Goal: Information Seeking & Learning: Learn about a topic

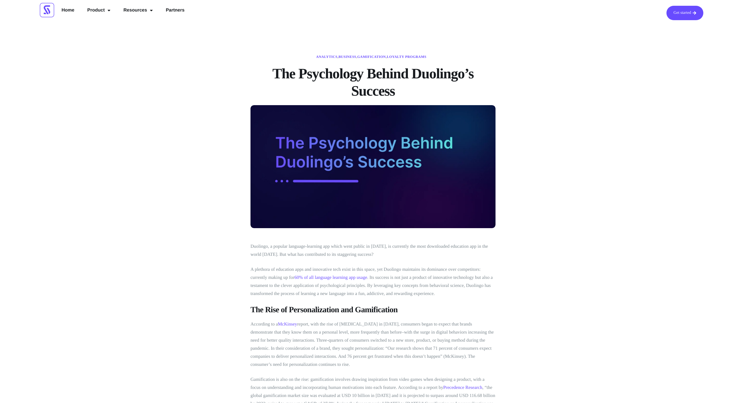
drag, startPoint x: 196, startPoint y: 232, endPoint x: 199, endPoint y: 230, distance: 3.5
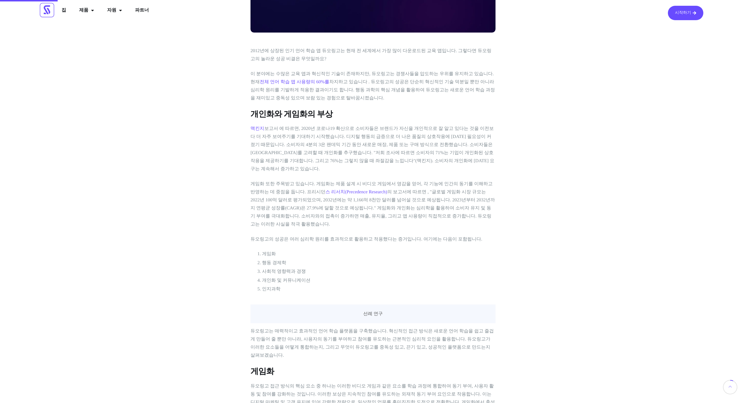
scroll to position [162, 0]
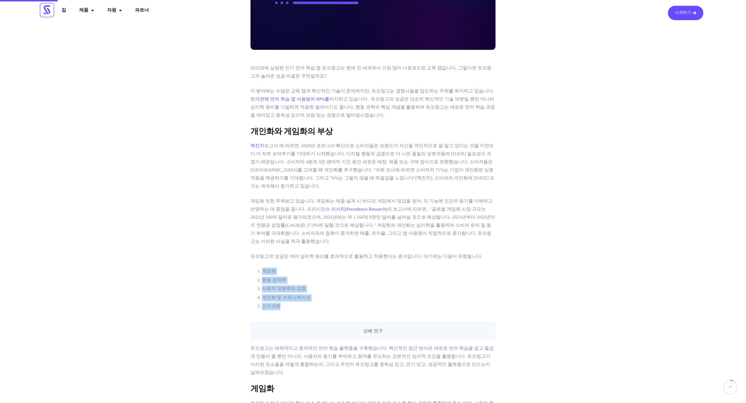
drag, startPoint x: 292, startPoint y: 295, endPoint x: 248, endPoint y: 256, distance: 59.9
drag, startPoint x: 251, startPoint y: 129, endPoint x: 298, endPoint y: 139, distance: 47.7
click at [331, 129] on h3 "개인화와 게임화의 부상" at bounding box center [373, 132] width 245 height 10
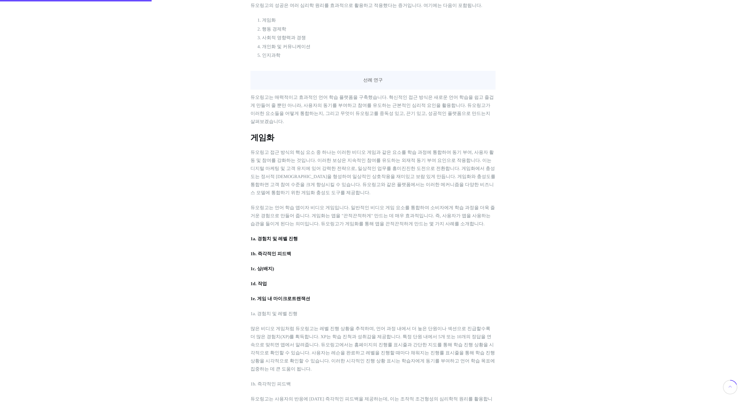
scroll to position [417, 0]
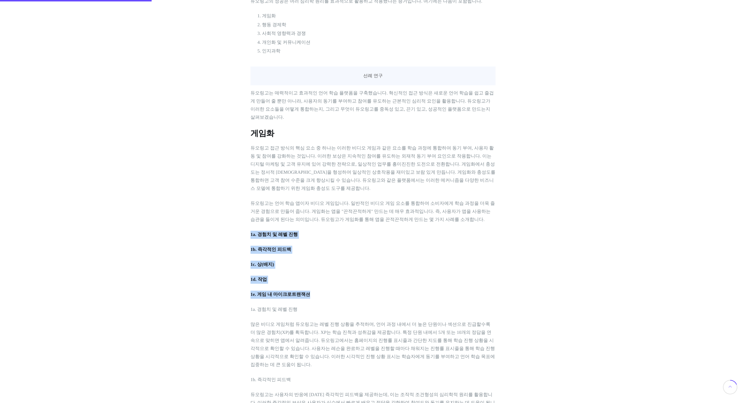
drag, startPoint x: 316, startPoint y: 262, endPoint x: 326, endPoint y: 215, distance: 48.4
click at [342, 261] on p "1c. 상(배지)" at bounding box center [373, 265] width 245 height 8
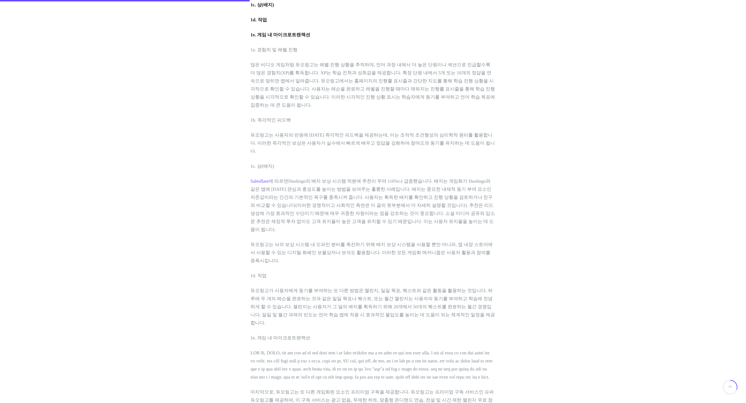
scroll to position [678, 0]
click at [252, 335] on font "1e. 게임 내 마이크로트랜잭션" at bounding box center [281, 337] width 60 height 5
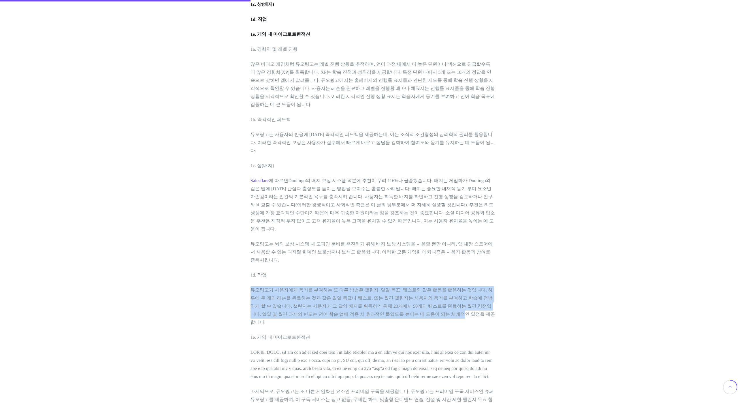
drag, startPoint x: 346, startPoint y: 248, endPoint x: 331, endPoint y: 206, distance: 44.2
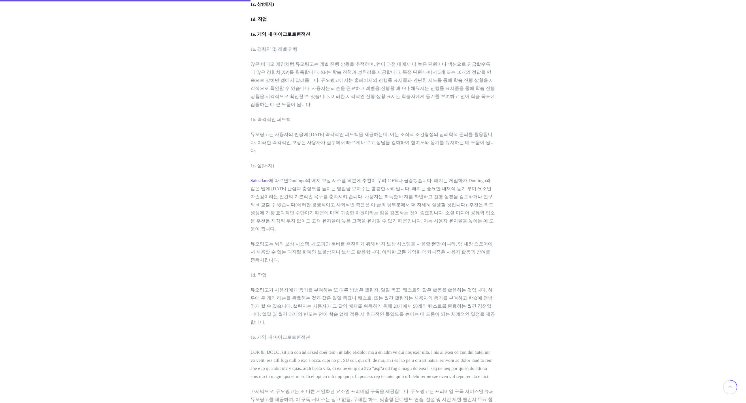
click at [342, 242] on font "듀오링고는 뇌의 보상 시스템 내 도파민 분비를 촉진하기 위해 배지 보상 시스템을 사용할 뿐만 아니라, 앱 내장 스토어에서 사용할 수 있는 디지…" at bounding box center [372, 252] width 242 height 21
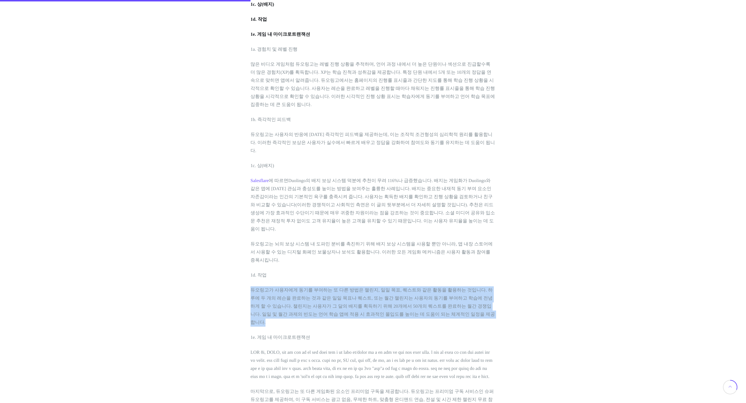
drag, startPoint x: 347, startPoint y: 229, endPoint x: 346, endPoint y: 203, distance: 25.7
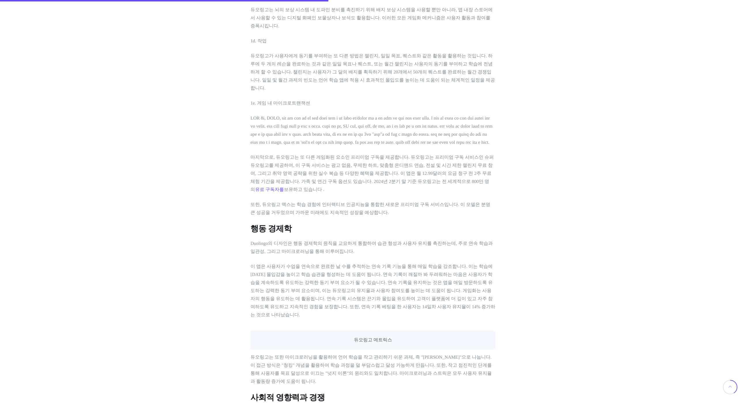
scroll to position [923, 0]
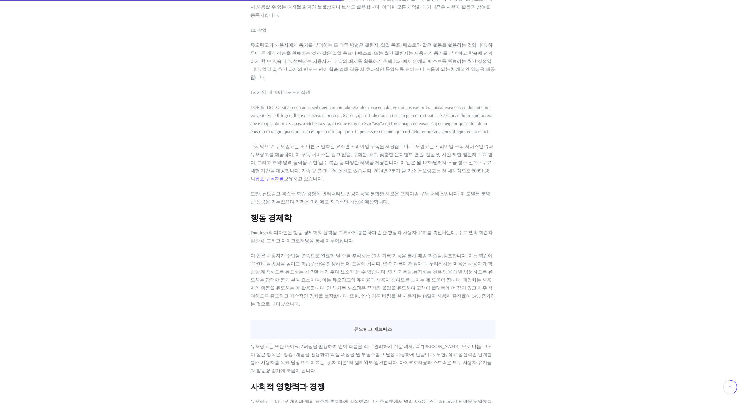
drag, startPoint x: 232, startPoint y: 262, endPoint x: 236, endPoint y: 260, distance: 5.2
click at [232, 262] on div "분석 , 비즈니스 , 게임화 , 로열티 프로그램 Duolingo의 성공 뒤에 숨은 심리학 2012년에 상장된 인기 언어 학습 앱 듀오링고는 현…" at bounding box center [373, 357] width 346 height 2450
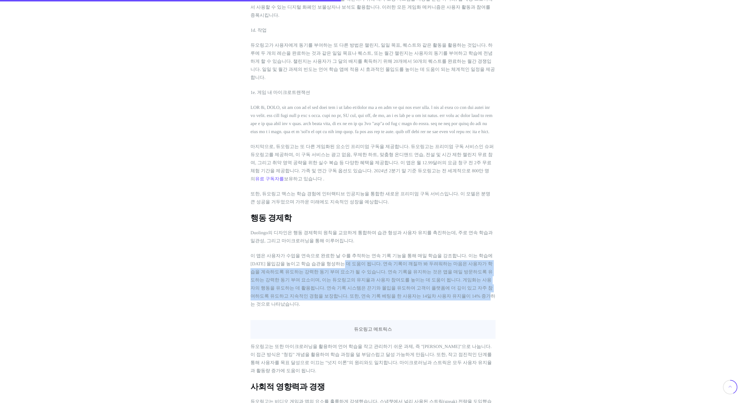
drag, startPoint x: 310, startPoint y: 219, endPoint x: 310, endPoint y: 191, distance: 28.0
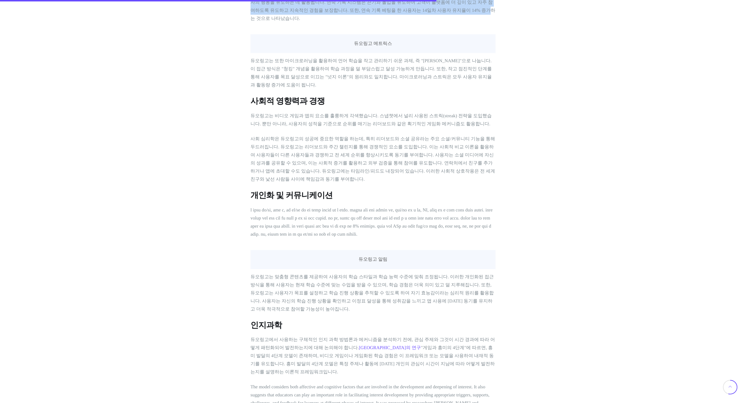
scroll to position [1261, 0]
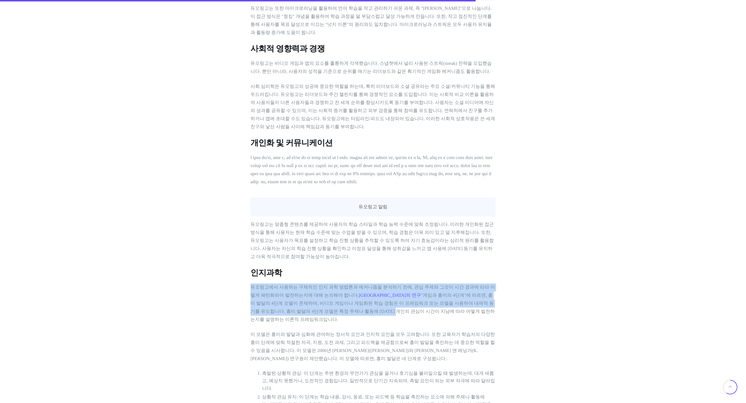
drag, startPoint x: 284, startPoint y: 251, endPoint x: 284, endPoint y: 206, distance: 44.7
click at [265, 218] on div "2012년에 상장된 인기 언어 학습 앱 듀오링고는 현재 전 세계에서 가장 많이 다운로드된 교육 앱입니다. 그렇다면 듀오링고의 놀라운 성공 비결…" at bounding box center [373, 84] width 245 height 2238
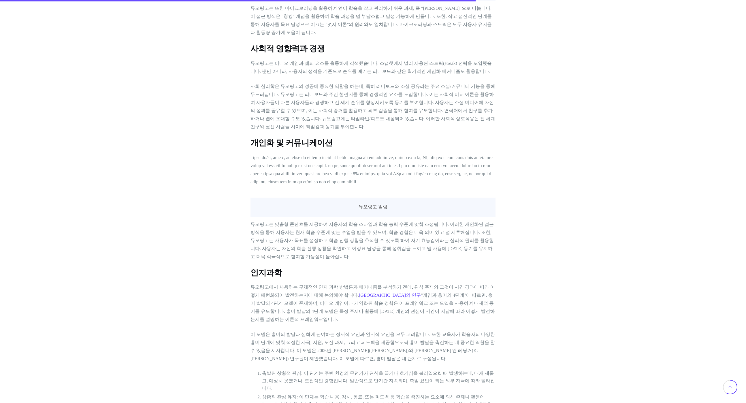
click at [323, 222] on font "듀오링고는 맞춤형 콘텐츠를 제공하여 사용자의 학습 스타일과 학습 능력 수준에 맞춰 조정됩니다. 이러한 개인화된 접근 방식을 통해 사용자는 현재…" at bounding box center [372, 240] width 243 height 37
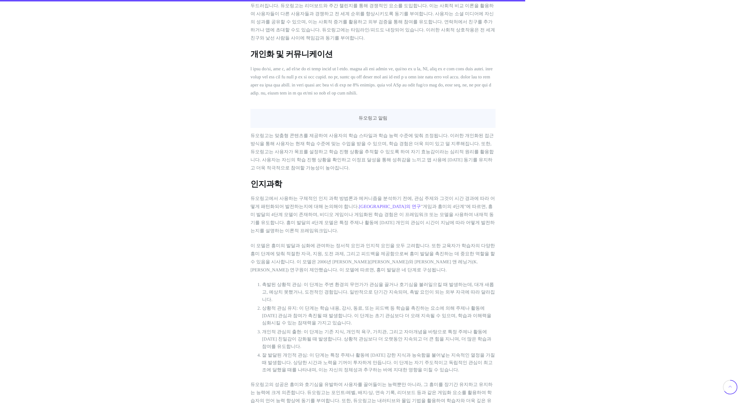
scroll to position [1351, 0]
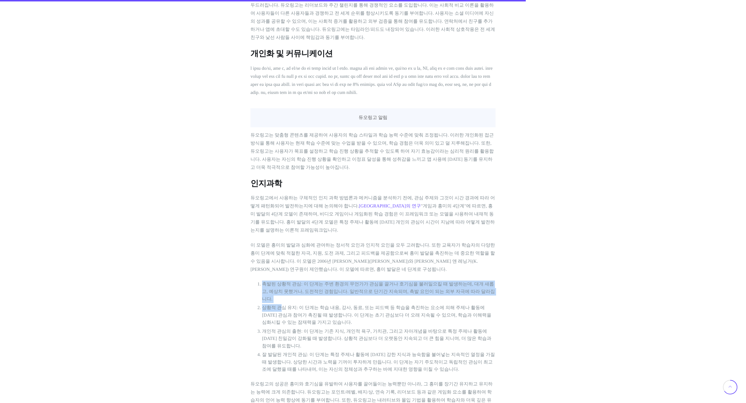
drag, startPoint x: 268, startPoint y: 217, endPoint x: 254, endPoint y: 207, distance: 17.4
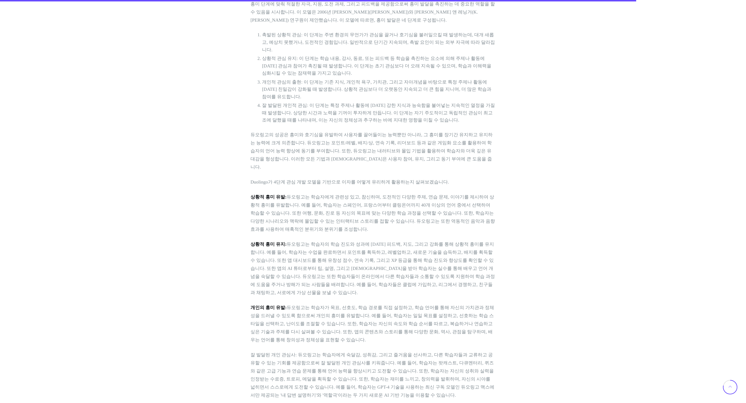
scroll to position [1614, 0]
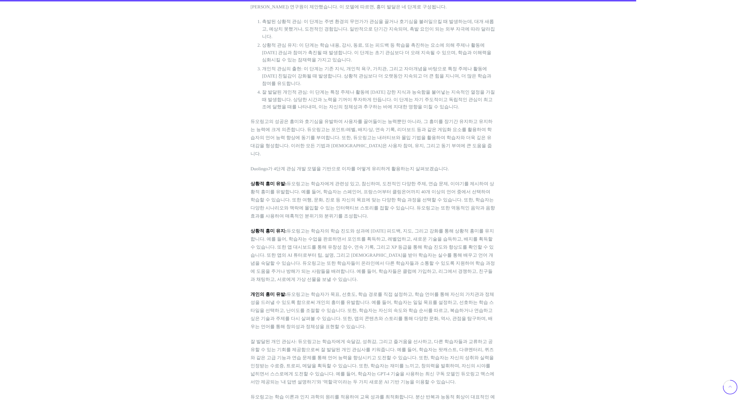
drag, startPoint x: 249, startPoint y: 185, endPoint x: 275, endPoint y: 189, distance: 26.2
click at [287, 340] on font "잘 발달된 개인 관심사: 듀오링고는 학습자에게 숙달감, 성취감, 그리고 즐거움을 선사하고, 다른 학습자들과 교류하고 공유할 수 있는 기회를 제…" at bounding box center [373, 362] width 244 height 45
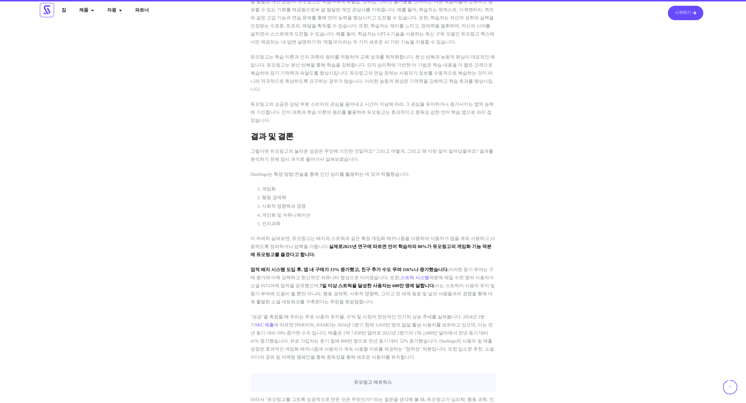
scroll to position [1951, 0]
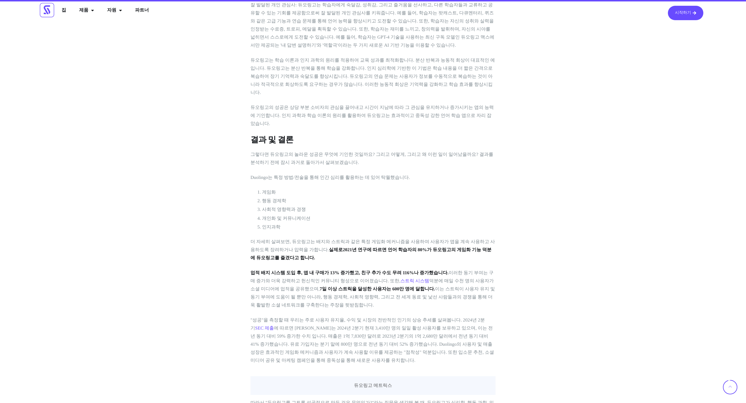
drag, startPoint x: 363, startPoint y: 280, endPoint x: 343, endPoint y: 264, distance: 25.4
click at [363, 326] on font "에 따르면 [PERSON_NAME]는 2024년 2분기 현재 3,410만 명의 일일 활성 사용자를 보유하고 있으며, 이는 전년 동기 대비 59…" at bounding box center [373, 344] width 244 height 37
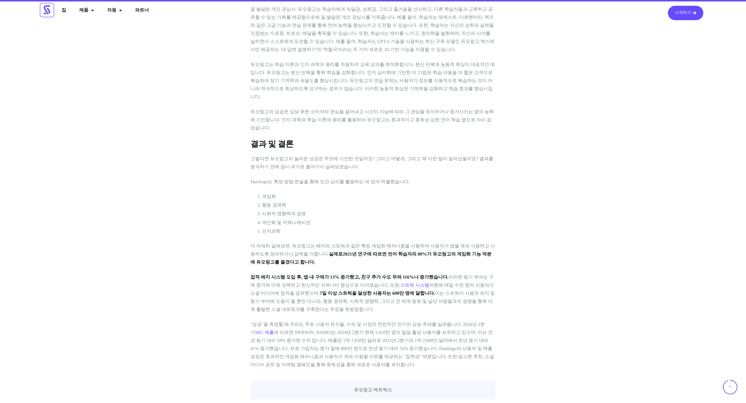
click at [360, 331] on font "에 따르면 [PERSON_NAME]는 2024년 2분기 현재 3,410만 명의 일일 활성 사용자를 보유하고 있으며, 이는 전년 동기 대비 59…" at bounding box center [373, 349] width 244 height 37
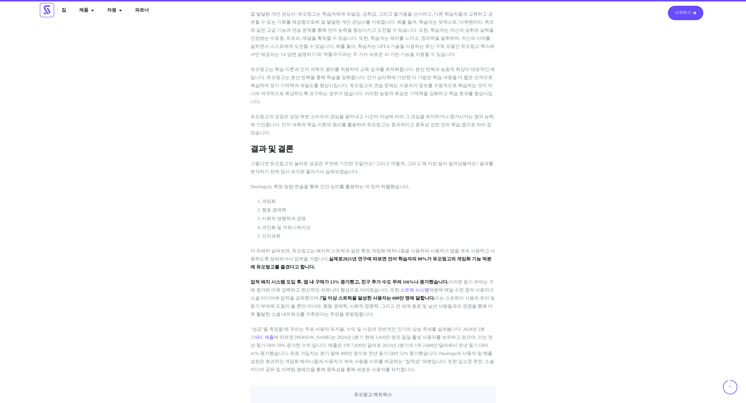
scroll to position [1942, 0]
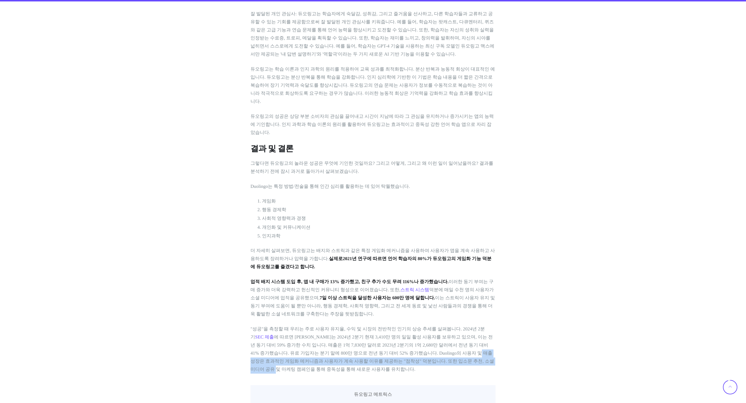
drag, startPoint x: 376, startPoint y: 211, endPoint x: 373, endPoint y: 193, distance: 18.2
click at [373, 326] on p ""성공"을 측정할 때 우리는 주로 사용자 유지율, 수익 및 시장의 전반적인 인기의 상승 추세를 살펴봅니다. 2024년 2분기 SEC 제출 에 …" at bounding box center [373, 350] width 245 height 48
click at [381, 278] on p "업적 배지 시스템 도입 후, 앱 내 구매가 13% 증가했고, 친구 추가 수도 무려 116%나 증가했습니다. 이러한 동기 부여는 구매 증가와 더…" at bounding box center [373, 298] width 245 height 40
drag, startPoint x: 388, startPoint y: 214, endPoint x: 385, endPoint y: 205, distance: 9.4
click at [386, 326] on p ""성공"을 측정할 때 우리는 주로 사용자 유지율, 수익 및 시장의 전반적인 인기의 상승 추세를 살펴봅니다. 2024년 2분기 SEC 제출 에 …" at bounding box center [373, 350] width 245 height 48
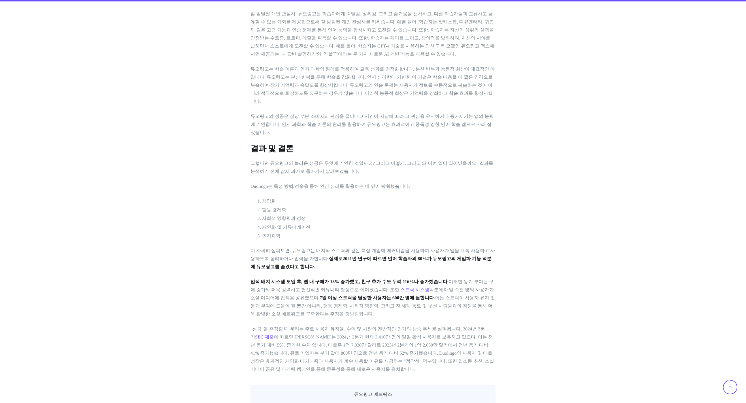
drag, startPoint x: 384, startPoint y: 202, endPoint x: 383, endPoint y: 182, distance: 20.2
click at [383, 326] on p ""성공"을 측정할 때 우리는 주로 사용자 유지율, 수익 및 시장의 전반적인 인기의 상승 추세를 살펴봅니다. 2024년 2분기 SEC 제출 에 …" at bounding box center [373, 350] width 245 height 48
click at [399, 288] on font "덕분에 매일 수천 명의 사용자가 소셜 미디어에 업적을 공유했으며," at bounding box center [372, 294] width 243 height 13
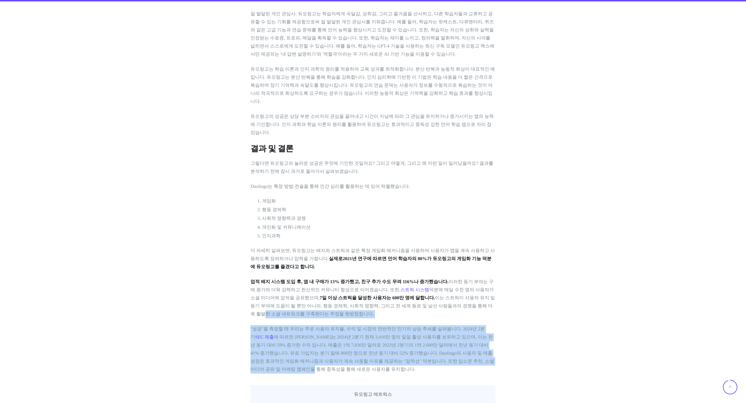
drag, startPoint x: 405, startPoint y: 202, endPoint x: 396, endPoint y: 169, distance: 33.7
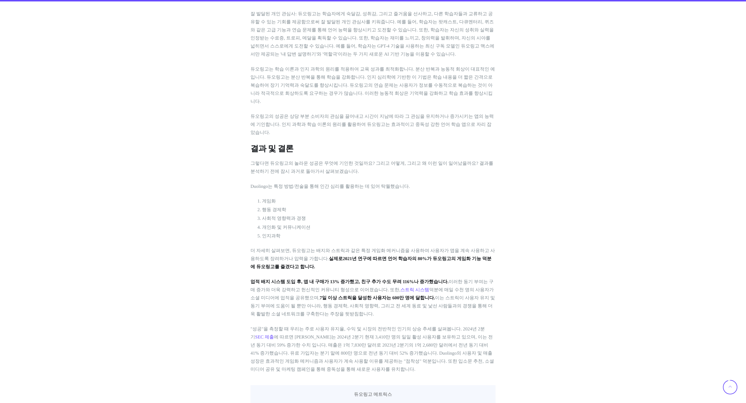
drag, startPoint x: 450, startPoint y: 160, endPoint x: 450, endPoint y: 167, distance: 7.5
click at [450, 296] on font "이는 스트릭이 사용자 유지 및 동기 부여에 도움이 될 뿐만 아니라, 행동 경제학, 사회적 영향력, 그리고 전 세계 동료 및 낯선 사람들과의 경…" at bounding box center [373, 306] width 245 height 21
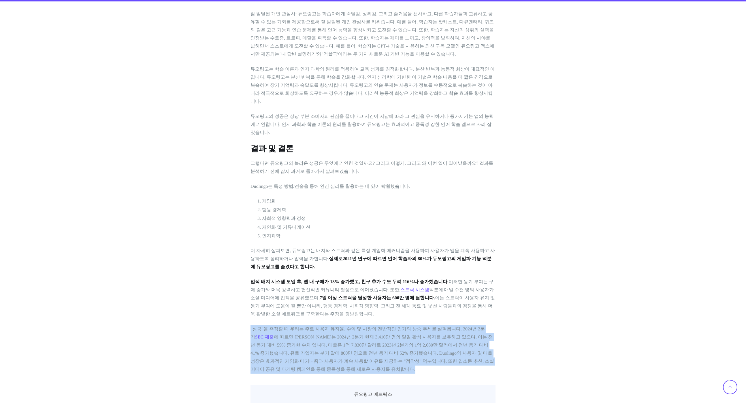
drag, startPoint x: 486, startPoint y: 182, endPoint x: 487, endPoint y: 228, distance: 45.6
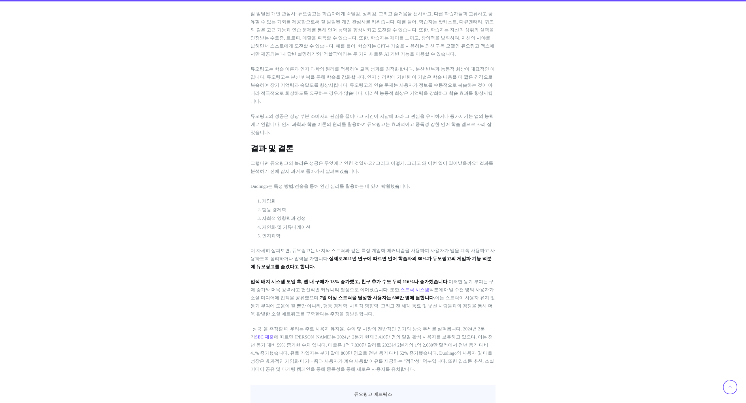
drag, startPoint x: 530, startPoint y: 197, endPoint x: 525, endPoint y: 204, distance: 8.0
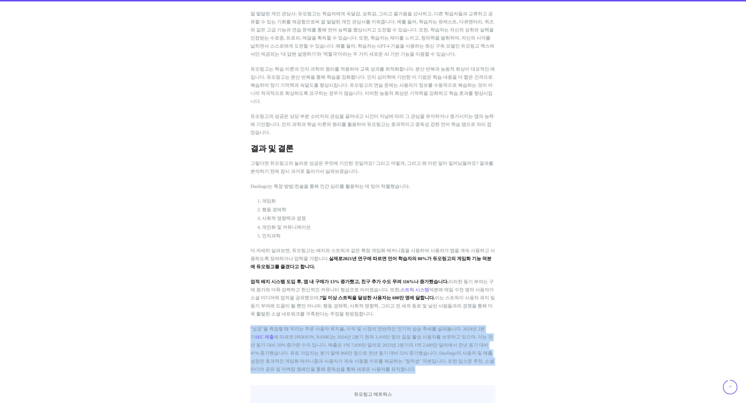
drag, startPoint x: 505, startPoint y: 223, endPoint x: 521, endPoint y: 174, distance: 51.0
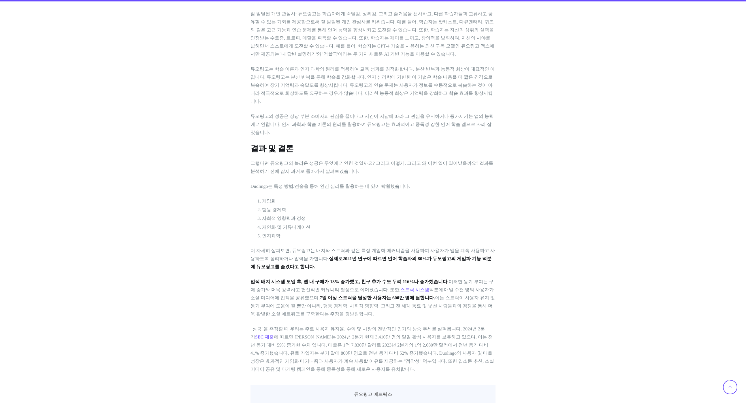
drag, startPoint x: 530, startPoint y: 181, endPoint x: 519, endPoint y: 184, distance: 12.0
drag, startPoint x: 497, startPoint y: 199, endPoint x: 508, endPoint y: 168, distance: 33.2
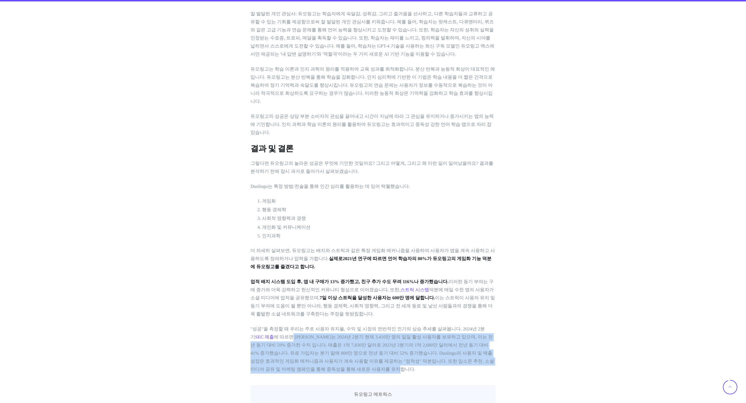
drag, startPoint x: 510, startPoint y: 213, endPoint x: 527, endPoint y: 167, distance: 49.0
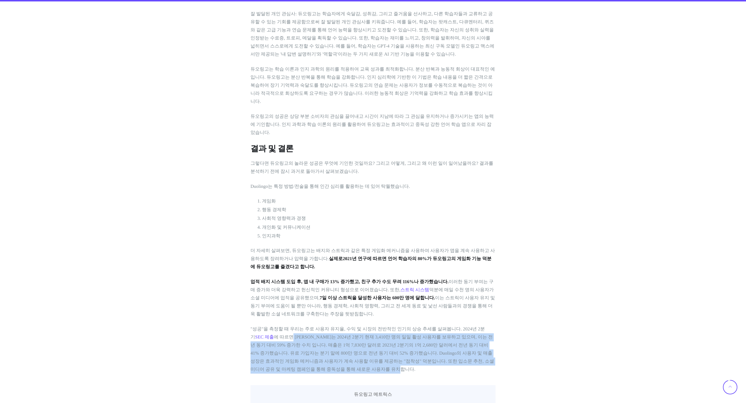
drag, startPoint x: 507, startPoint y: 194, endPoint x: 513, endPoint y: 171, distance: 23.5
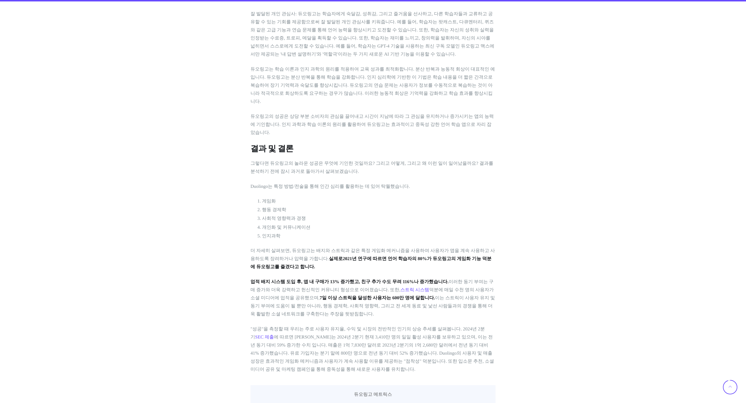
drag, startPoint x: 522, startPoint y: 169, endPoint x: 517, endPoint y: 174, distance: 7.4
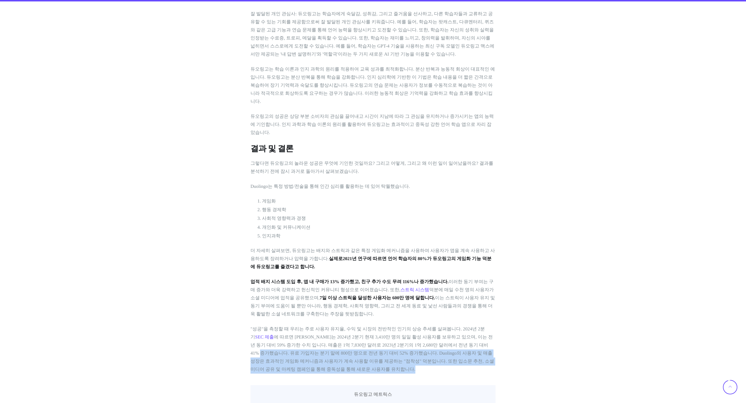
drag, startPoint x: 427, startPoint y: 224, endPoint x: 428, endPoint y: 188, distance: 35.8
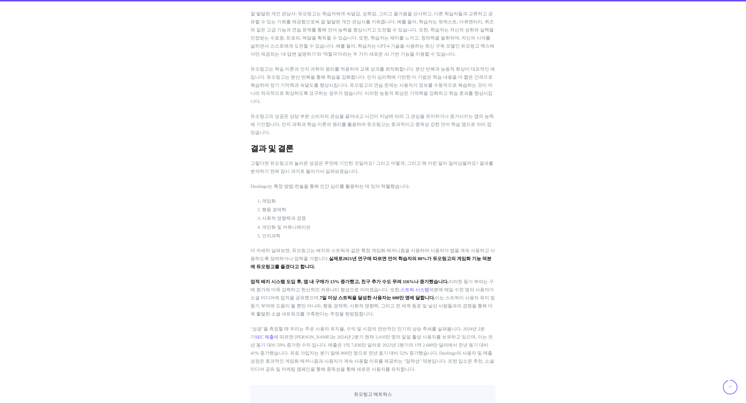
drag, startPoint x: 442, startPoint y: 181, endPoint x: 450, endPoint y: 174, distance: 11.0
click at [442, 326] on p ""성공"을 측정할 때 우리는 주로 사용자 유지율, 수익 및 시장의 전반적인 인기의 상승 추세를 살펴봅니다. 2024년 2분기 SEC 제출 에 …" at bounding box center [373, 350] width 245 height 48
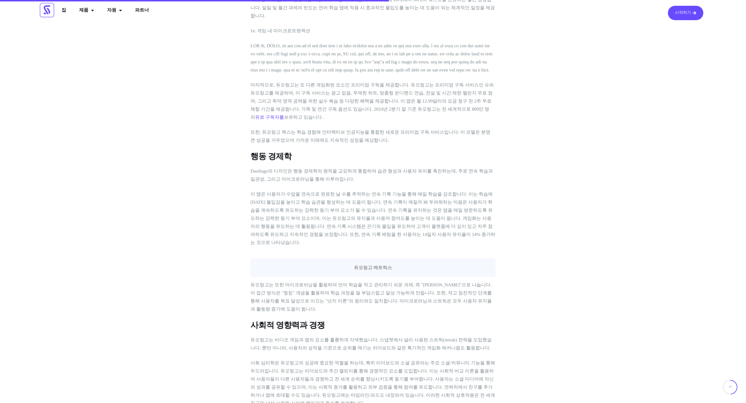
scroll to position [983, 0]
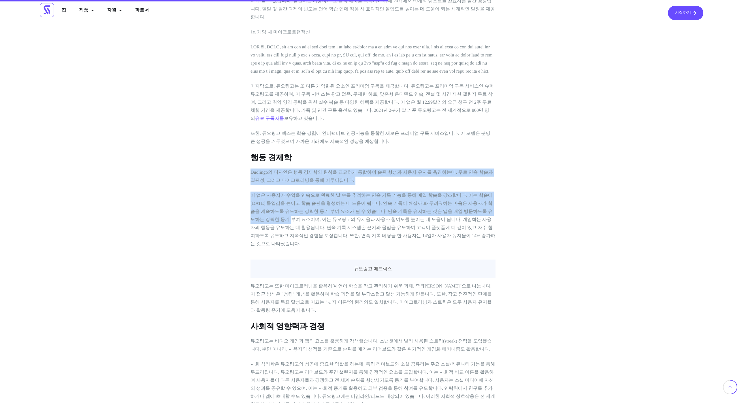
drag, startPoint x: 442, startPoint y: 154, endPoint x: 431, endPoint y: 99, distance: 55.8
click at [429, 99] on div "2012년에 상장된 인기 언어 학습 앱 듀오링고는 현재 전 세계에서 가장 많이 다운로드된 교육 앱입니다. 그렇다면 듀오링고의 놀라운 성공 비결…" at bounding box center [373, 358] width 245 height 2230
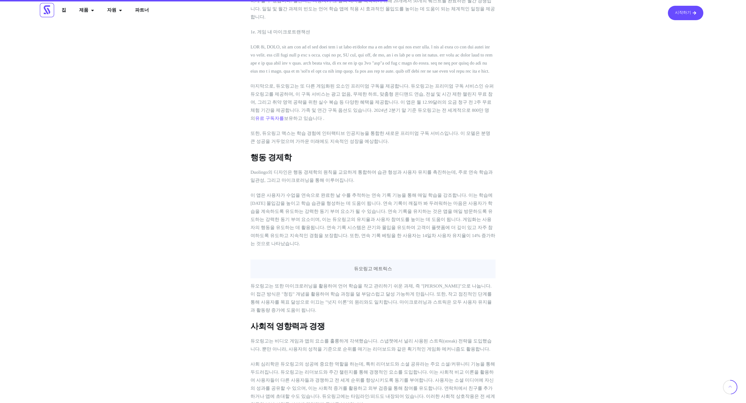
click at [461, 95] on div "2012년에 상장된 인기 언어 학습 앱 듀오링고는 현재 전 세계에서 가장 많이 다운로드된 교육 앱입니다. 그렇다면 듀오링고의 놀라운 성공 비결…" at bounding box center [373, 358] width 245 height 2230
drag, startPoint x: 453, startPoint y: 120, endPoint x: 453, endPoint y: 106, distance: 14.1
click at [453, 106] on div "2012년에 상장된 인기 언어 학습 앱 듀오링고는 현재 전 세계에서 가장 많이 다운로드된 교육 앱입니다. 그렇다면 듀오링고의 놀라운 성공 비결…" at bounding box center [373, 358] width 245 height 2230
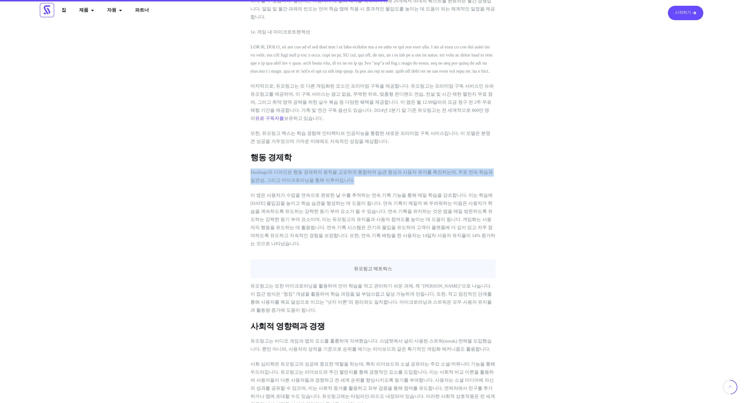
drag, startPoint x: 461, startPoint y: 92, endPoint x: 459, endPoint y: 102, distance: 10.7
click at [461, 92] on div "2012년에 상장된 인기 언어 학습 앱 듀오링고는 현재 전 세계에서 가장 많이 다운로드된 교육 앱입니다. 그렇다면 듀오링고의 놀라운 성공 비결…" at bounding box center [373, 358] width 245 height 2230
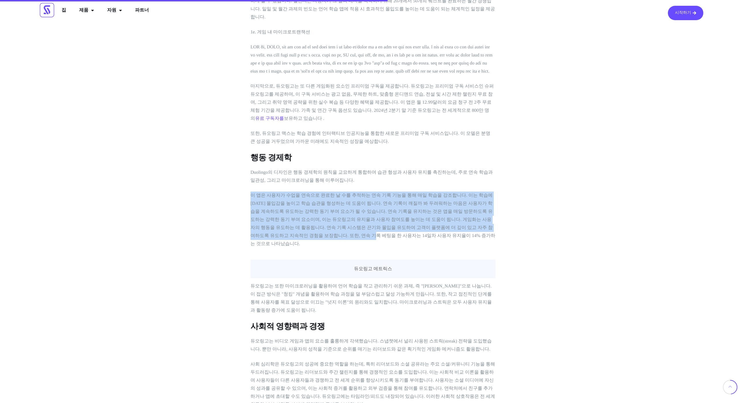
drag, startPoint x: 464, startPoint y: 174, endPoint x: 461, endPoint y: 117, distance: 57.5
click at [455, 121] on div "2012년에 상장된 인기 언어 학습 앱 듀오링고는 현재 전 세계에서 가장 많이 다운로드된 교육 앱입니다. 그렇다면 듀오링고의 놀라운 성공 비결…" at bounding box center [373, 358] width 245 height 2230
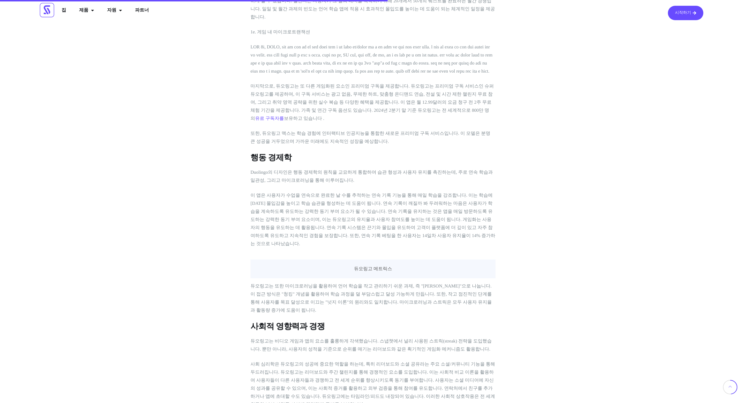
click at [471, 170] on font "Duolingo의 디자인은 행동 경제학의 원칙을 교묘하게 통합하여 습관 형성과 사용자 유지를 촉진하는데, 주로 연속 학습과 일관성, 그리고 마…" at bounding box center [372, 176] width 242 height 13
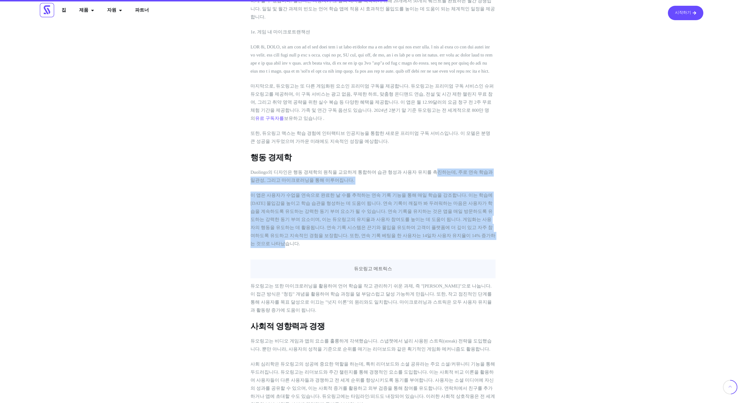
drag, startPoint x: 450, startPoint y: 183, endPoint x: 415, endPoint y: 120, distance: 71.9
click at [415, 118] on div "2012년에 상장된 인기 언어 학습 앱 듀오링고는 현재 전 세계에서 가장 많이 다운로드된 교육 앱입니다. 그렇다면 듀오링고의 놀라운 성공 비결…" at bounding box center [373, 358] width 245 height 2230
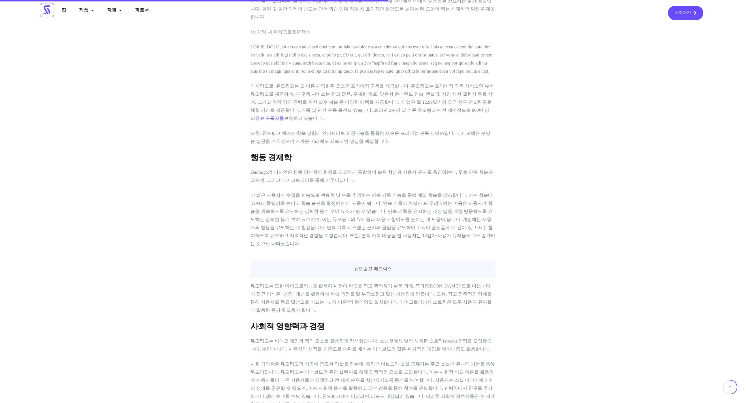
drag, startPoint x: 436, startPoint y: 177, endPoint x: 437, endPoint y: 180, distance: 3.2
click at [436, 192] on p "이 앱은 사용자가 수업을 연속으로 완료한 날 수를 추적하는 연속 기록 기능을 통해 매일 학습을 강조합니다. 이는 학습에 [DATE] 몰입감을 …" at bounding box center [373, 220] width 245 height 57
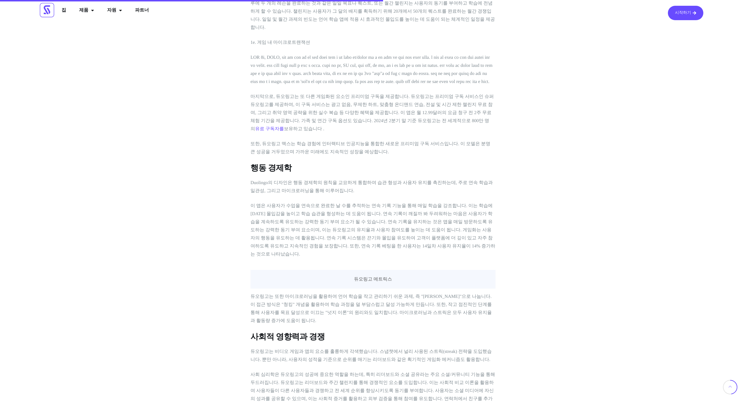
scroll to position [972, 0]
click at [368, 204] on p "이 앱은 사용자가 수업을 연속으로 완료한 날 수를 추적하는 연속 기록 기능을 통해 매일 학습을 강조합니다. 이는 학습에 [DATE] 몰입감을 …" at bounding box center [373, 232] width 245 height 57
click at [324, 205] on font "이 앱은 사용자가 수업을 연속으로 완료한 날 수를 추적하는 연속 기록 기능을 통해 매일 학습을 강조합니다. 이는 학습에 [DATE] 몰입감을 …" at bounding box center [373, 231] width 245 height 53
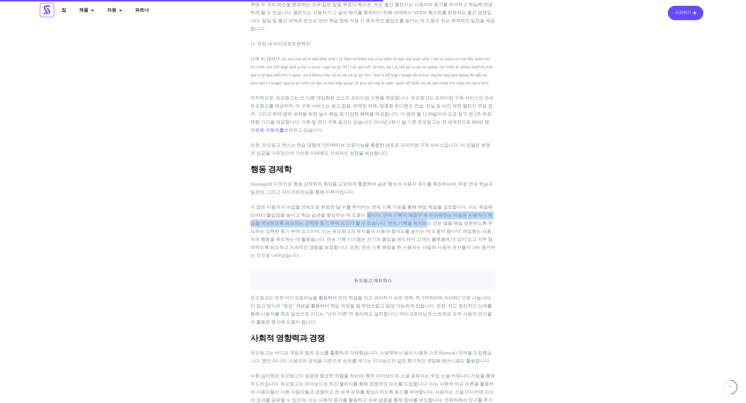
drag, startPoint x: 331, startPoint y: 158, endPoint x: 354, endPoint y: 169, distance: 25.0
click at [353, 205] on font "이 앱은 사용자가 수업을 연속으로 완료한 날 수를 추적하는 연속 기록 기능을 통해 매일 학습을 강조합니다. 이는 학습에 [DATE] 몰입감을 …" at bounding box center [373, 231] width 245 height 53
click at [570, 91] on div "분석 , 비즈니스 , 게임화 , 로열티 프로그램 Duolingo의 성공 뒤에 숨은 심리학 2012년에 상장된 인기 언어 학습 앱 듀오링고는 현…" at bounding box center [373, 296] width 746 height 2484
